Goal: Answer question/provide support

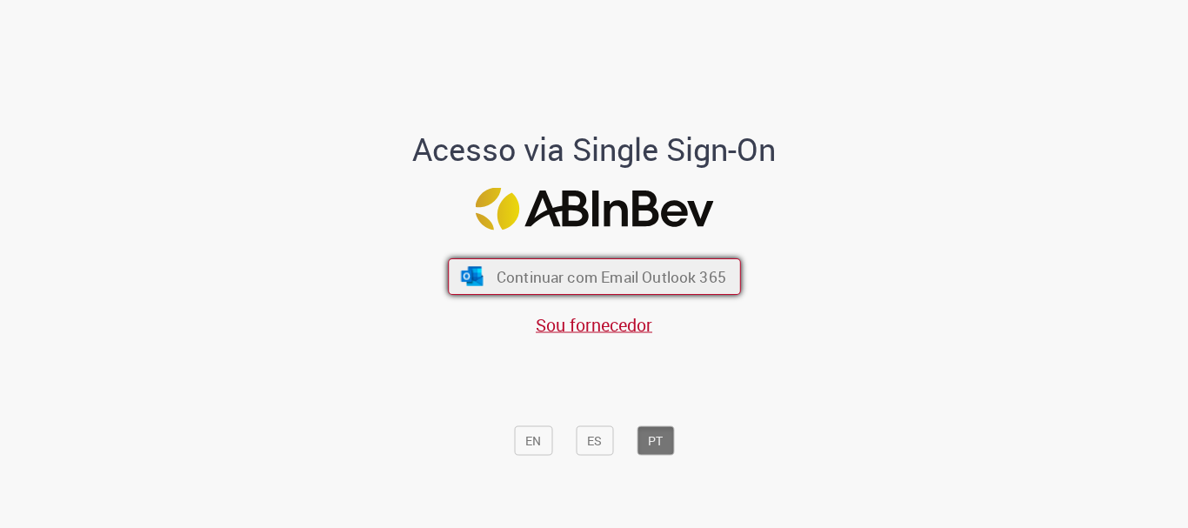
click at [591, 276] on span "Continuar com Email Outlook 365" at bounding box center [611, 277] width 230 height 20
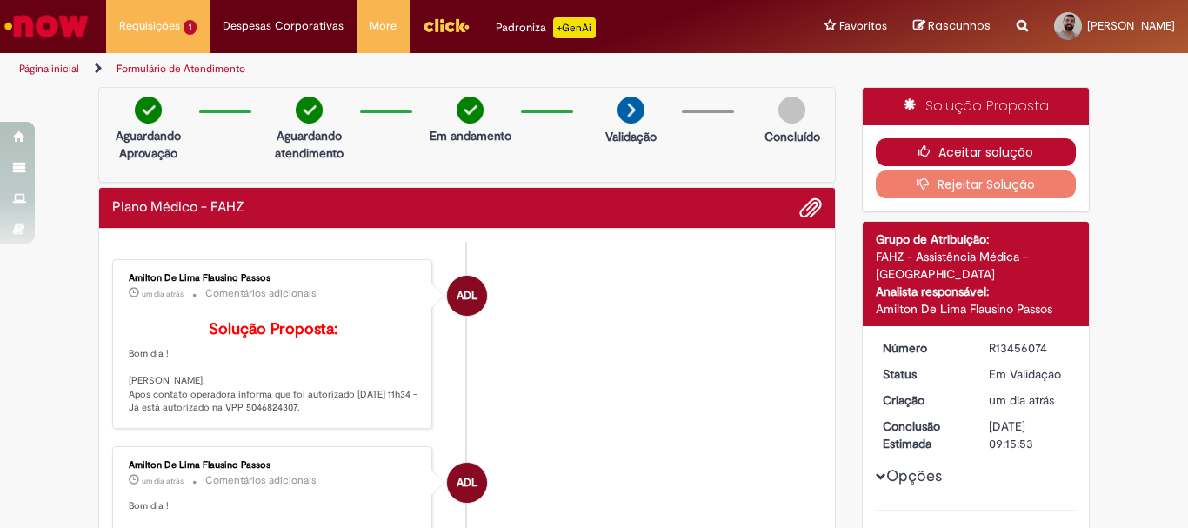
click at [944, 151] on button "Aceitar solução" at bounding box center [976, 152] width 201 height 28
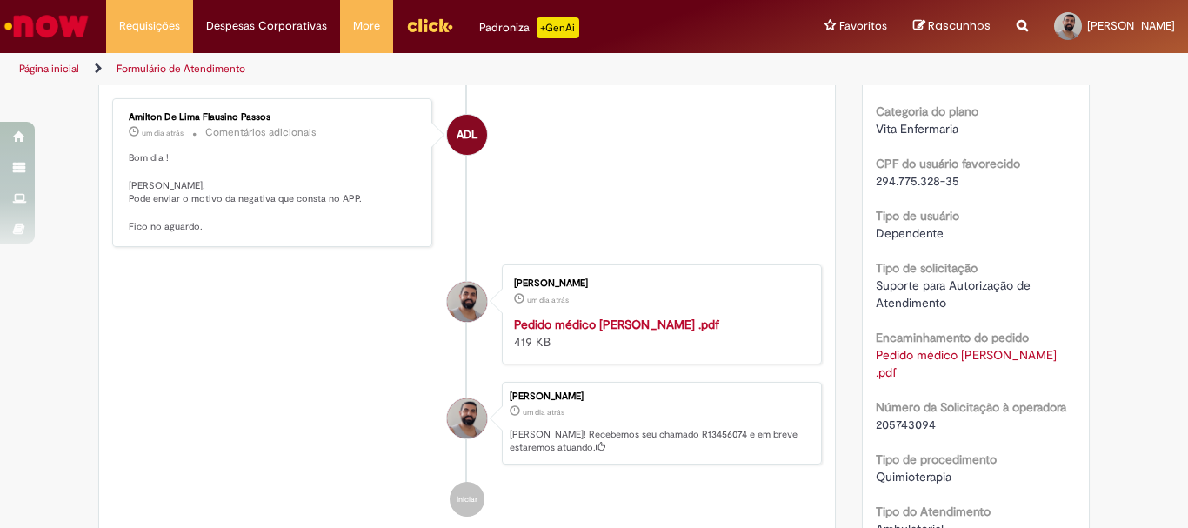
scroll to position [87, 0]
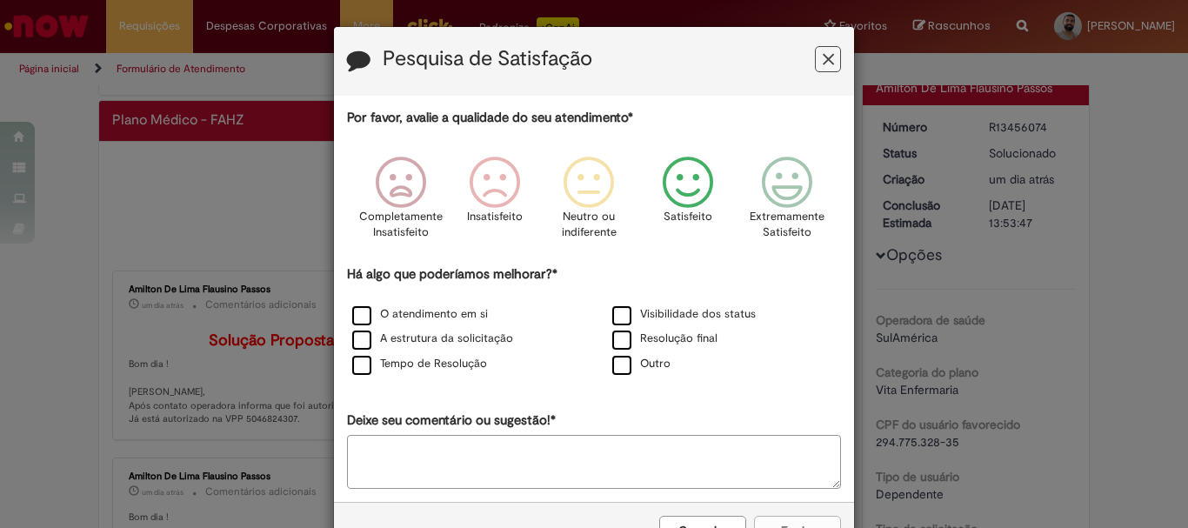
click at [693, 191] on icon "Feedback" at bounding box center [688, 183] width 65 height 52
click at [358, 366] on label "Tempo de Resolução" at bounding box center [419, 364] width 135 height 17
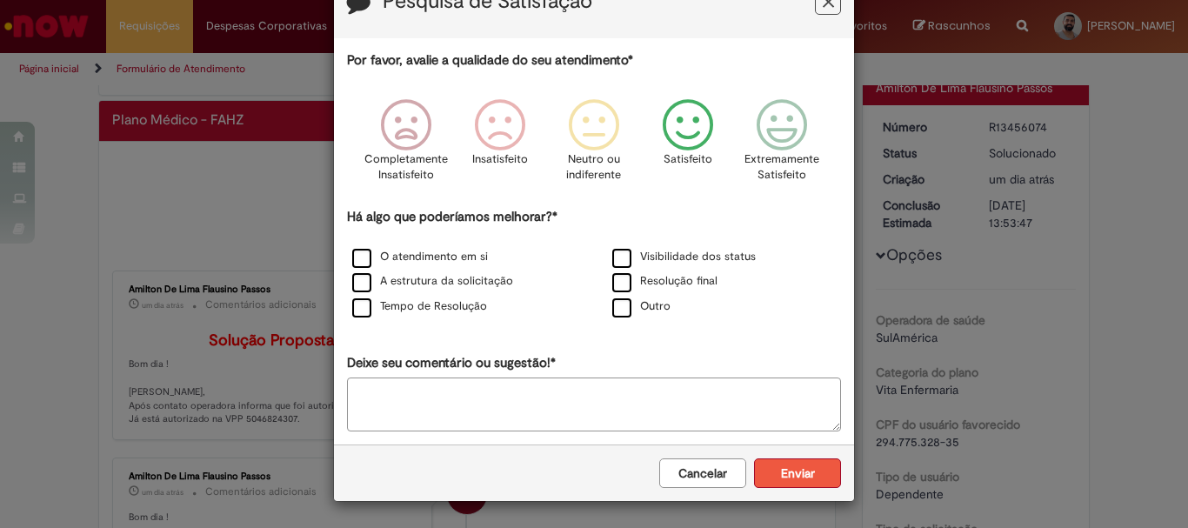
click at [793, 474] on button "Enviar" at bounding box center [797, 474] width 87 height 30
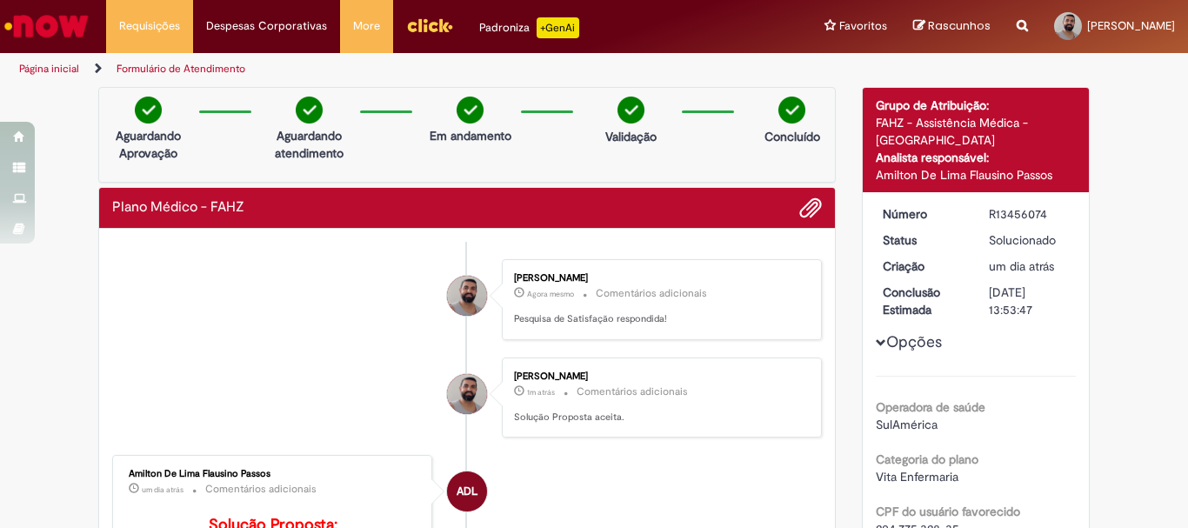
scroll to position [174, 0]
